Goal: Transaction & Acquisition: Purchase product/service

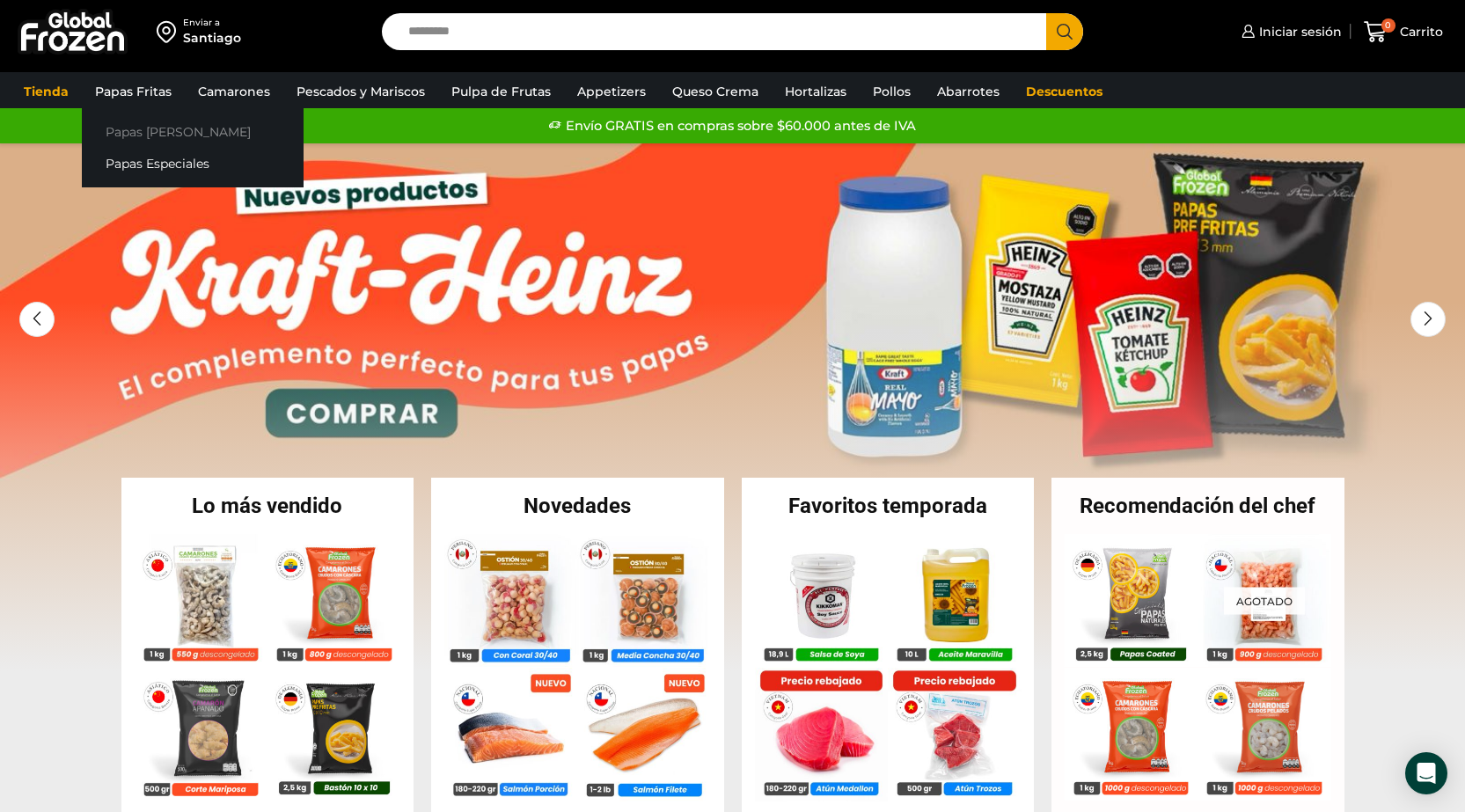
click at [161, 125] on link "Papas [PERSON_NAME]" at bounding box center [193, 131] width 222 height 32
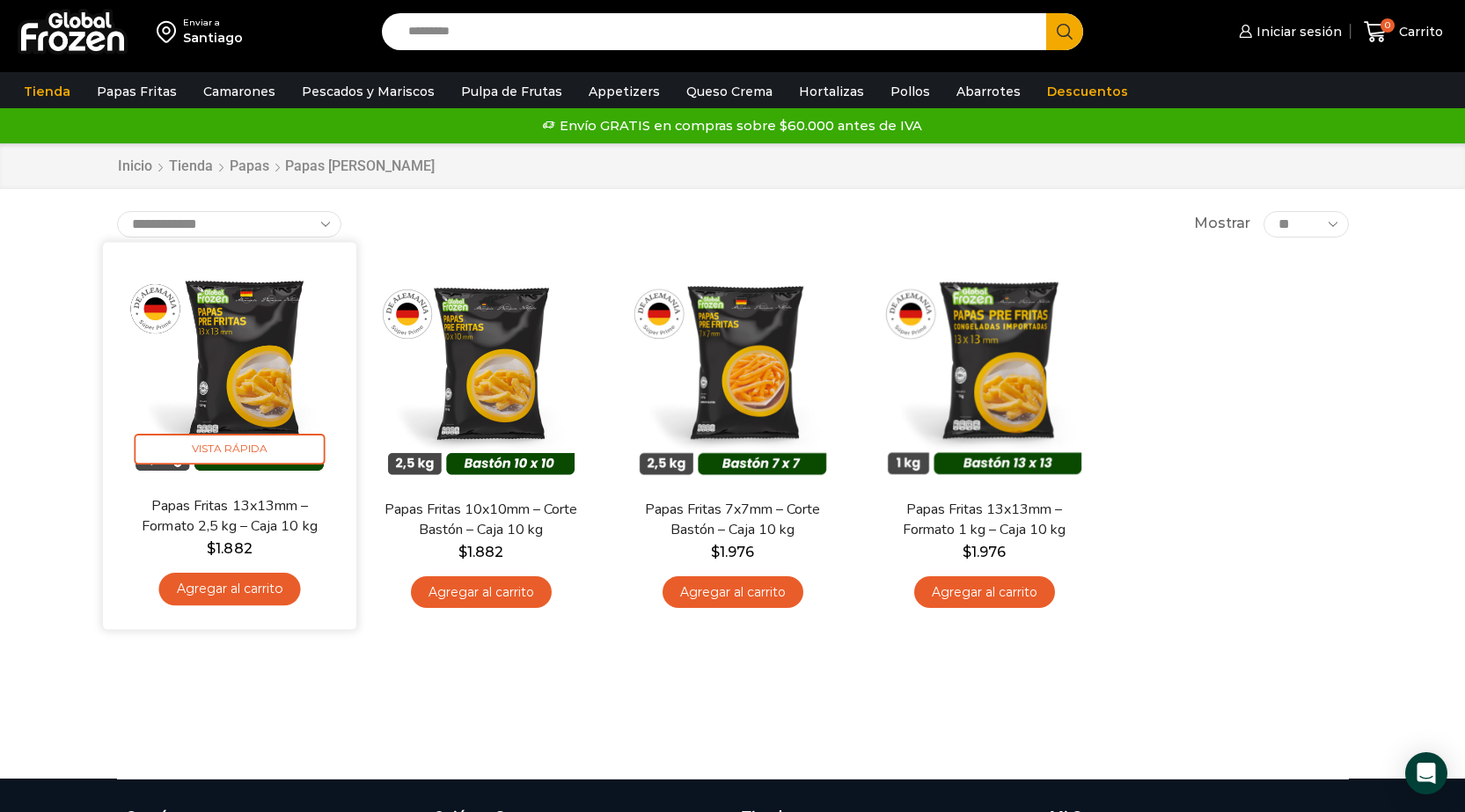
click at [255, 367] on img at bounding box center [230, 368] width 227 height 227
